Goal: Check status: Check status

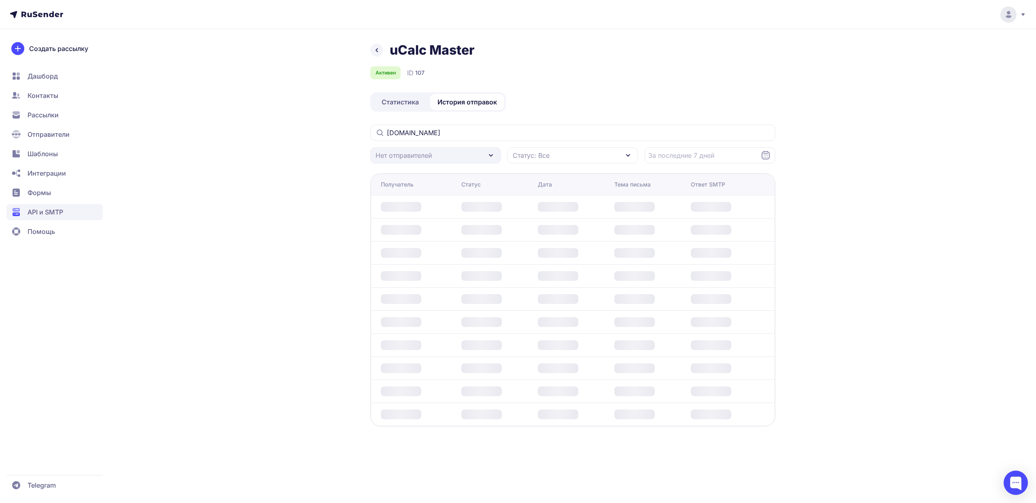
click at [377, 49] on icon at bounding box center [377, 50] width 10 height 10
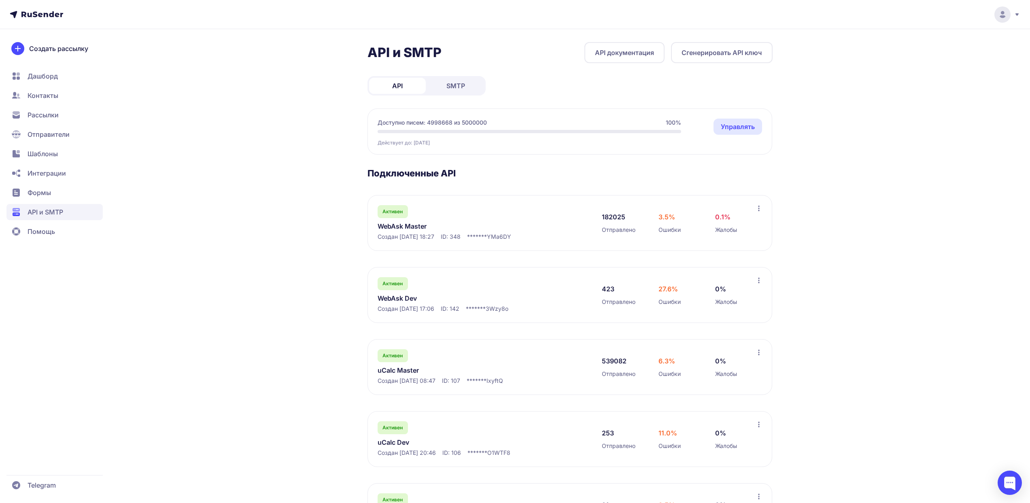
click at [412, 225] on link "WebAsk Master" at bounding box center [460, 226] width 166 height 10
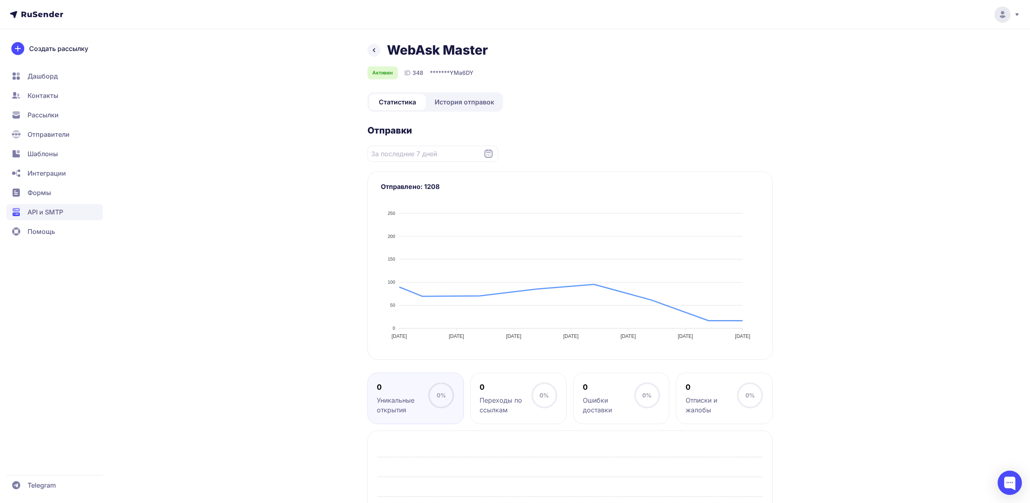
click at [468, 104] on span "История отправок" at bounding box center [464, 102] width 59 height 10
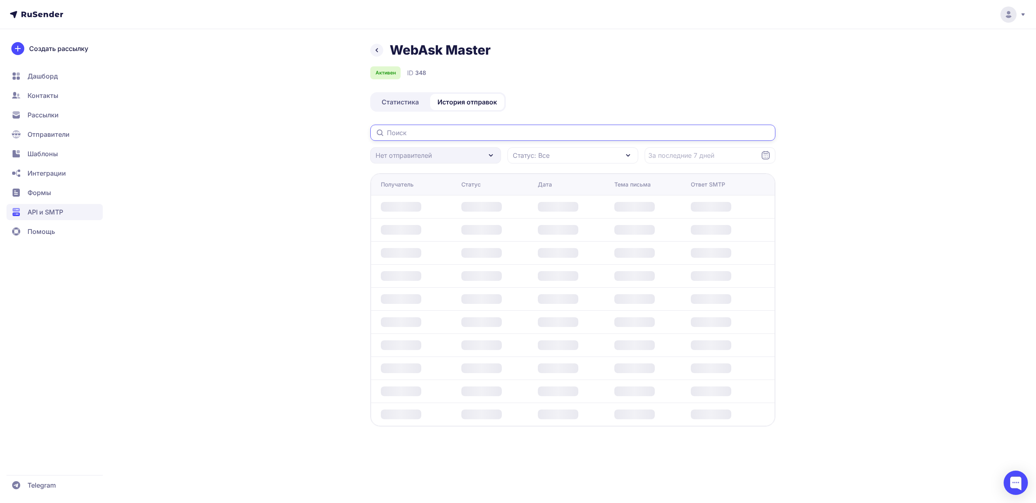
click at [428, 131] on input "text" at bounding box center [572, 133] width 405 height 16
paste input "[EMAIL_ADDRESS][DOMAIN_NAME]"
type input "[EMAIL_ADDRESS][DOMAIN_NAME]"
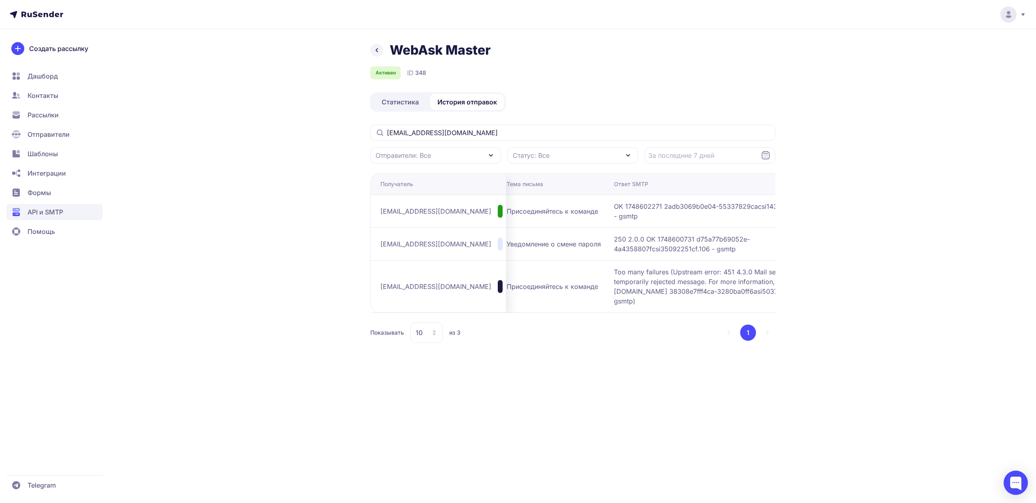
scroll to position [0, 128]
click at [439, 134] on input "[EMAIL_ADDRESS][DOMAIN_NAME]" at bounding box center [572, 133] width 405 height 16
paste input "it"
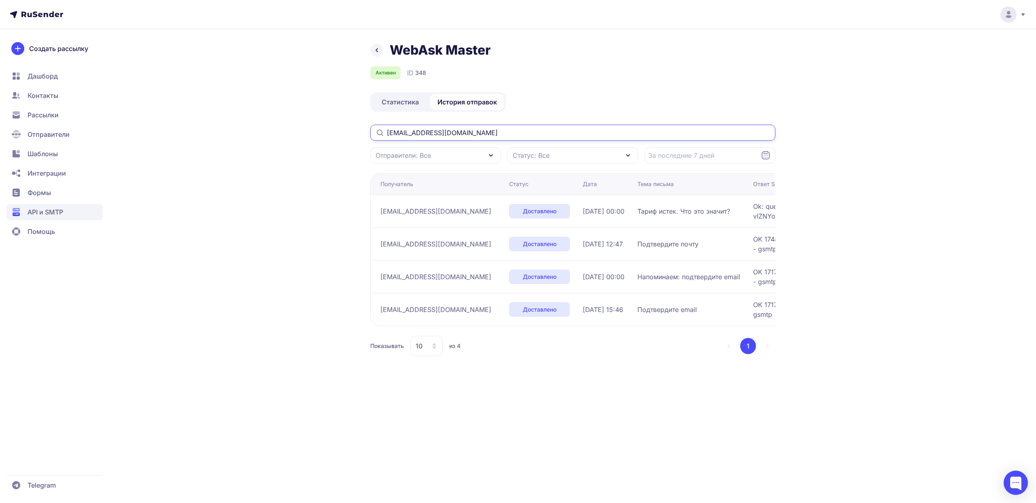
type input "[EMAIL_ADDRESS][DOMAIN_NAME]"
